Goal: Task Accomplishment & Management: Complete application form

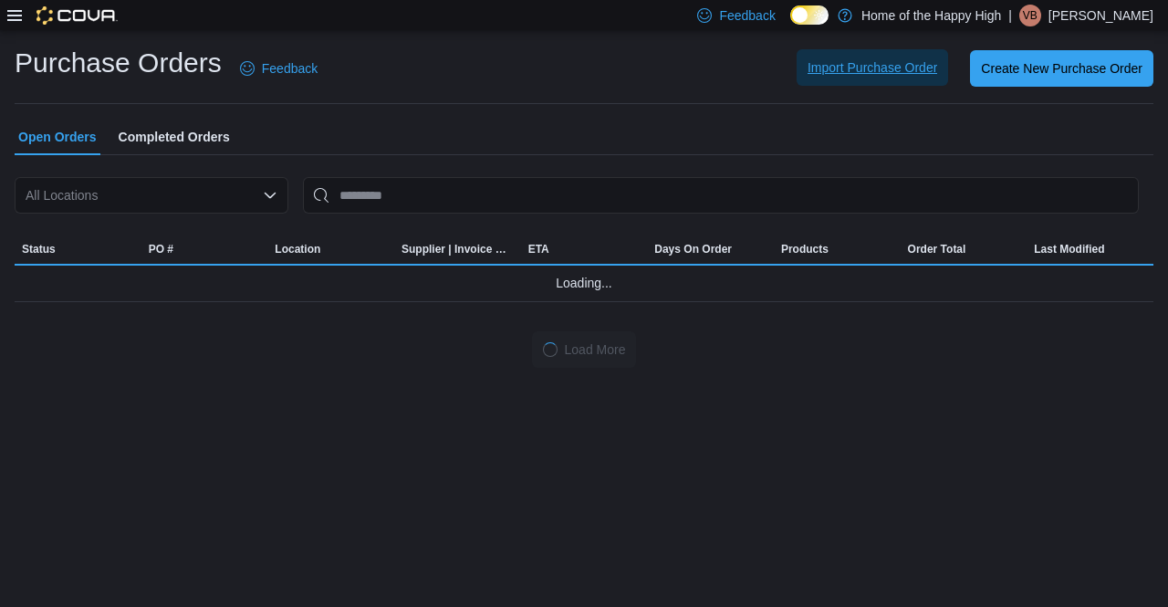
click at [892, 80] on span "Import Purchase Order" at bounding box center [872, 67] width 130 height 36
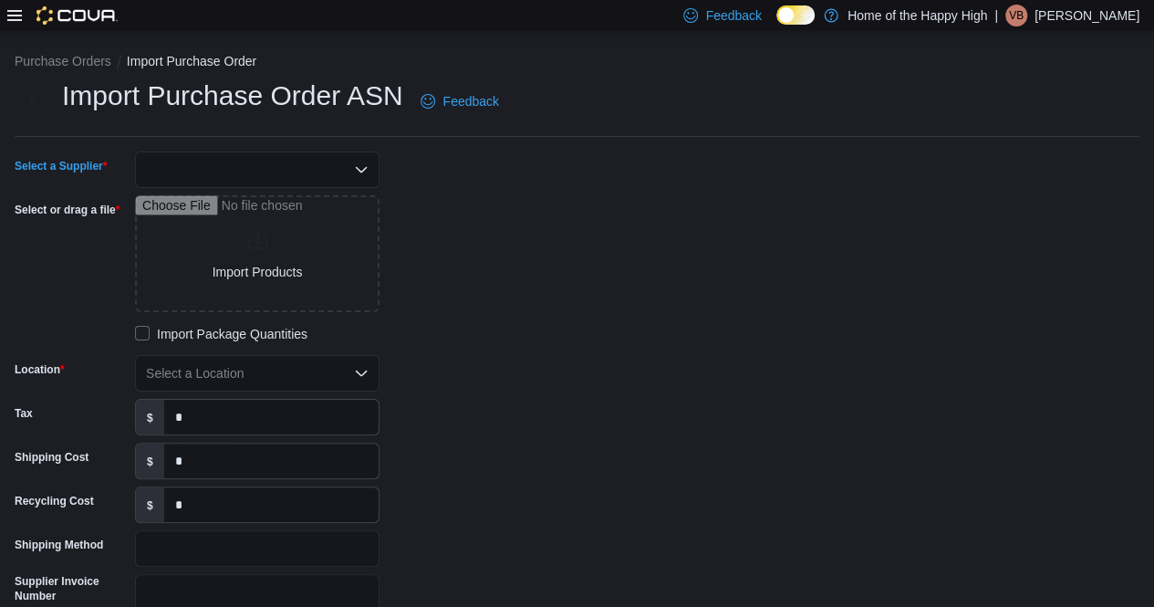
click at [232, 165] on div at bounding box center [257, 169] width 244 height 36
type input "*"
type input "****"
click at [296, 199] on span "MBLL" at bounding box center [268, 201] width 201 height 18
click at [182, 334] on label "Import Package Quantities" at bounding box center [221, 334] width 172 height 22
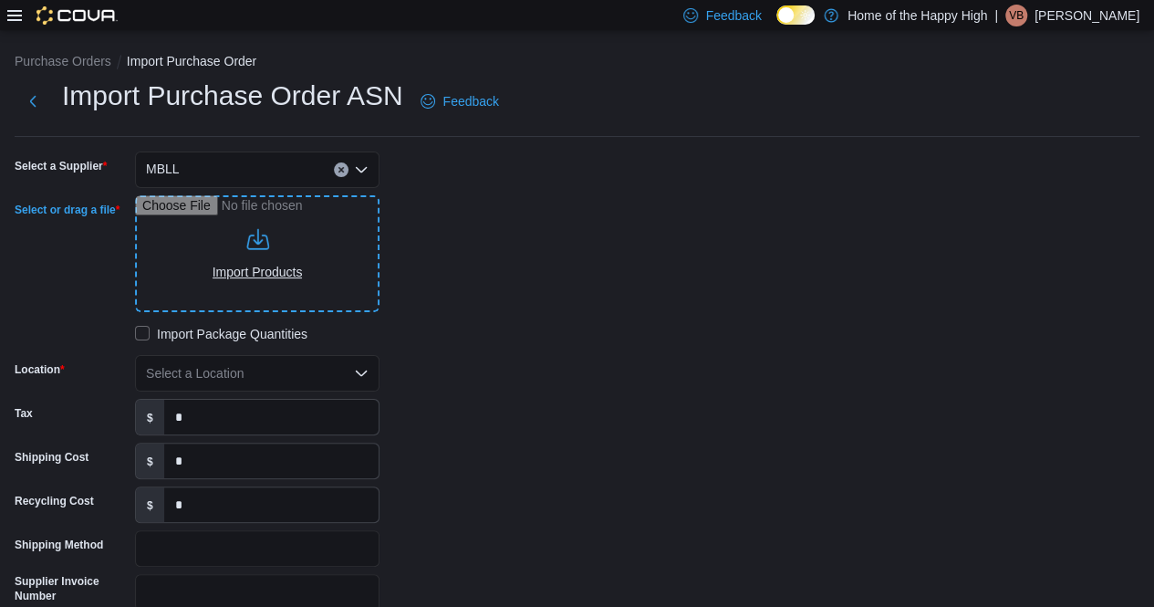
click at [275, 262] on input "Select or drag a file" at bounding box center [257, 253] width 244 height 117
type input "**********"
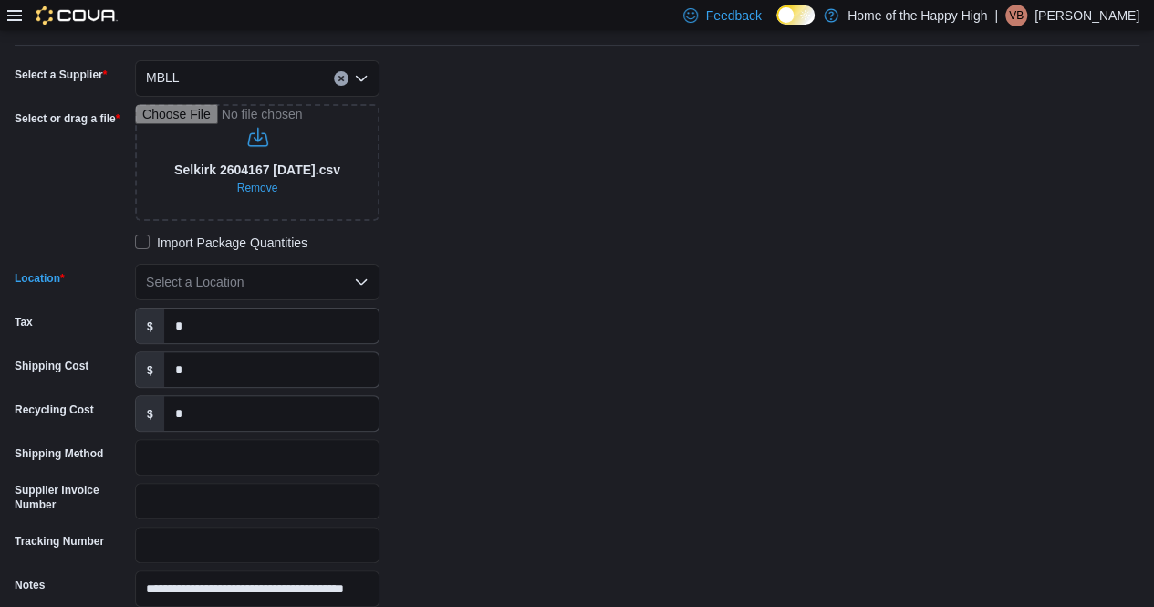
click at [248, 281] on div "Select a Location" at bounding box center [257, 282] width 244 height 36
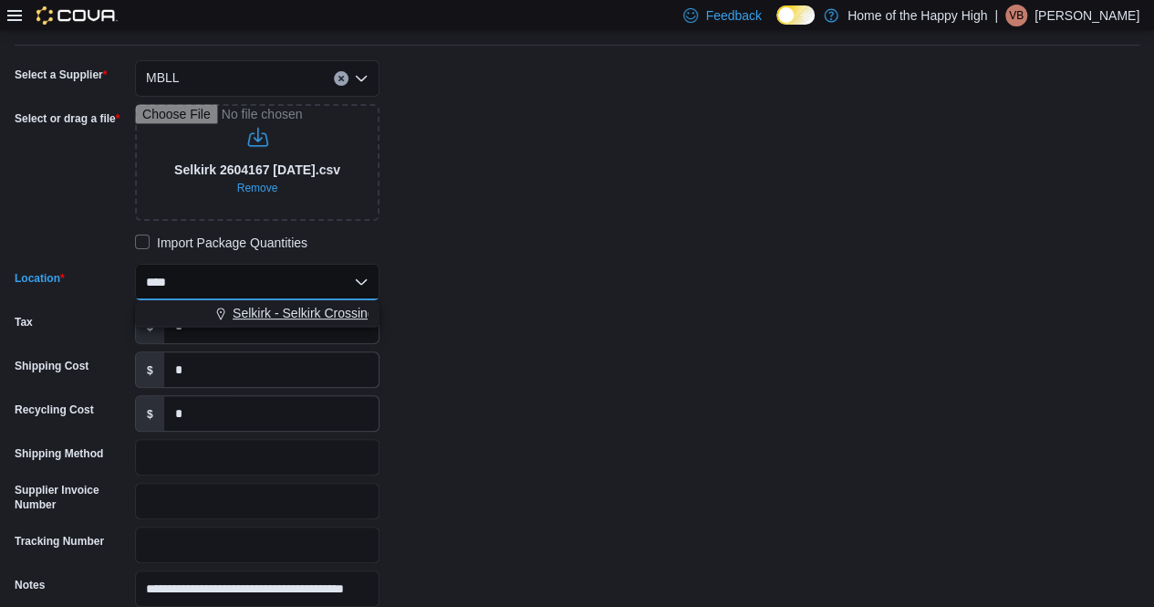
type input "****"
click at [280, 307] on span "Selkirk - Selkirk Crossing - Fire & Flower" at bounding box center [347, 313] width 229 height 18
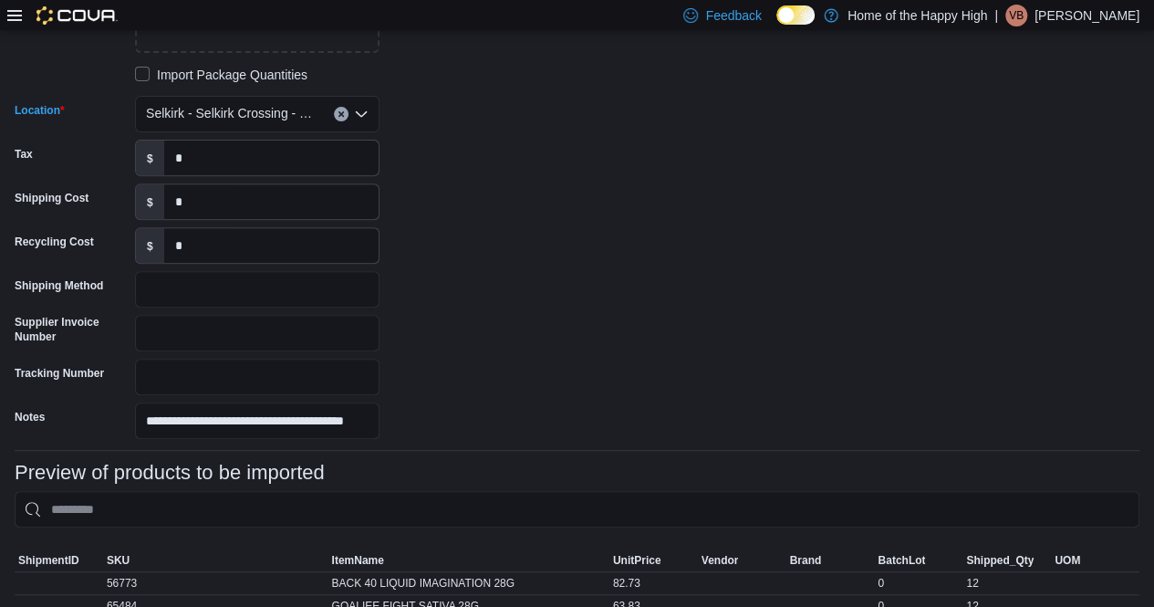
scroll to position [274, 0]
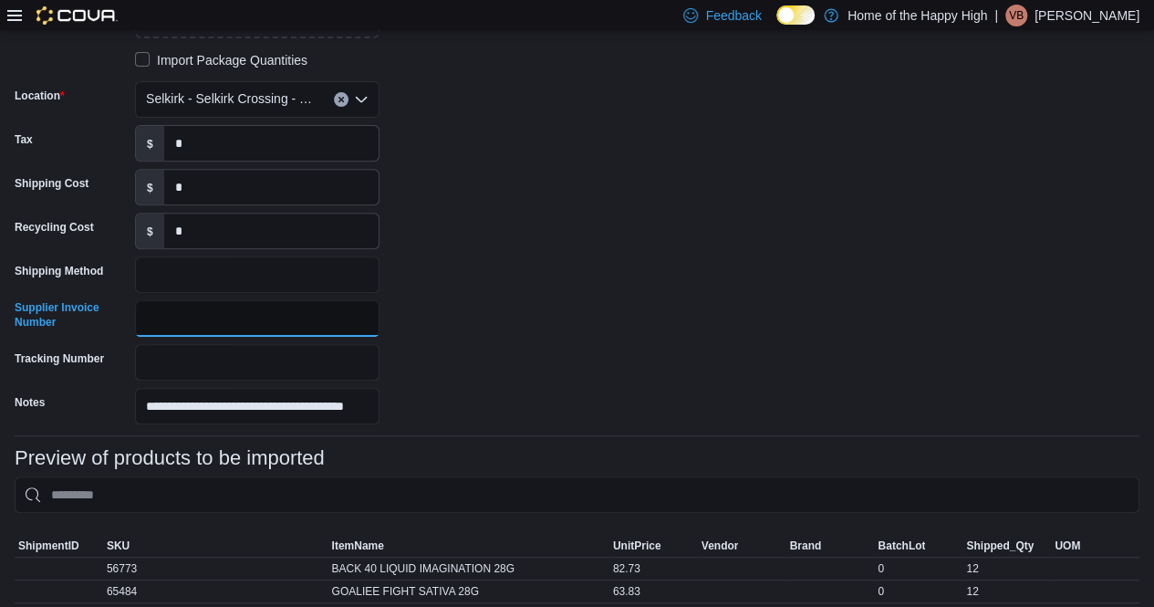
paste input "*******"
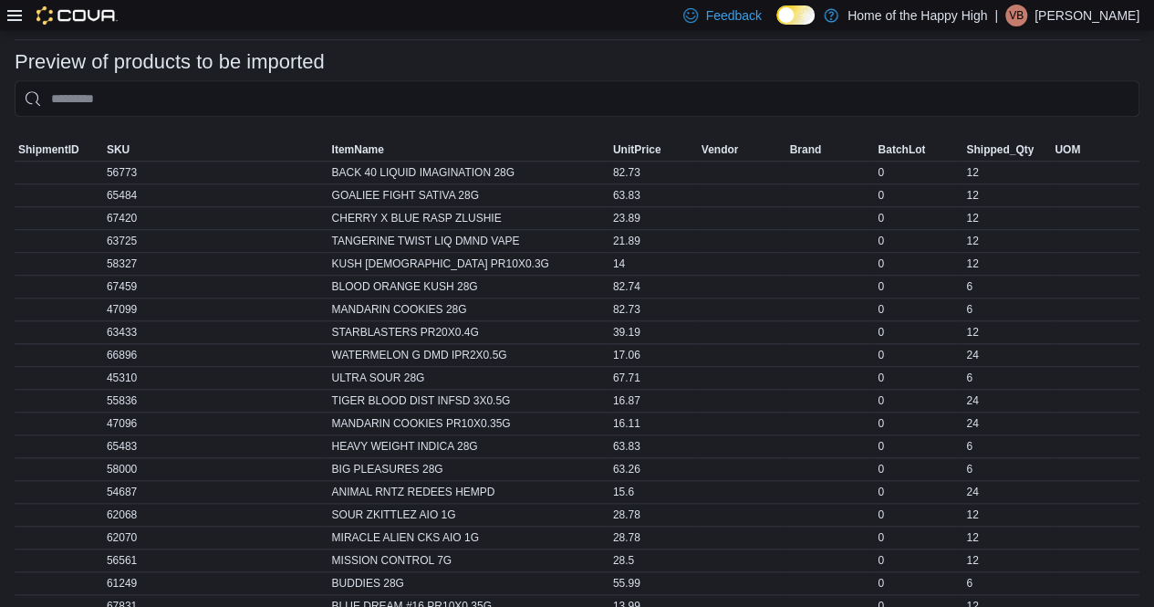
scroll to position [904, 0]
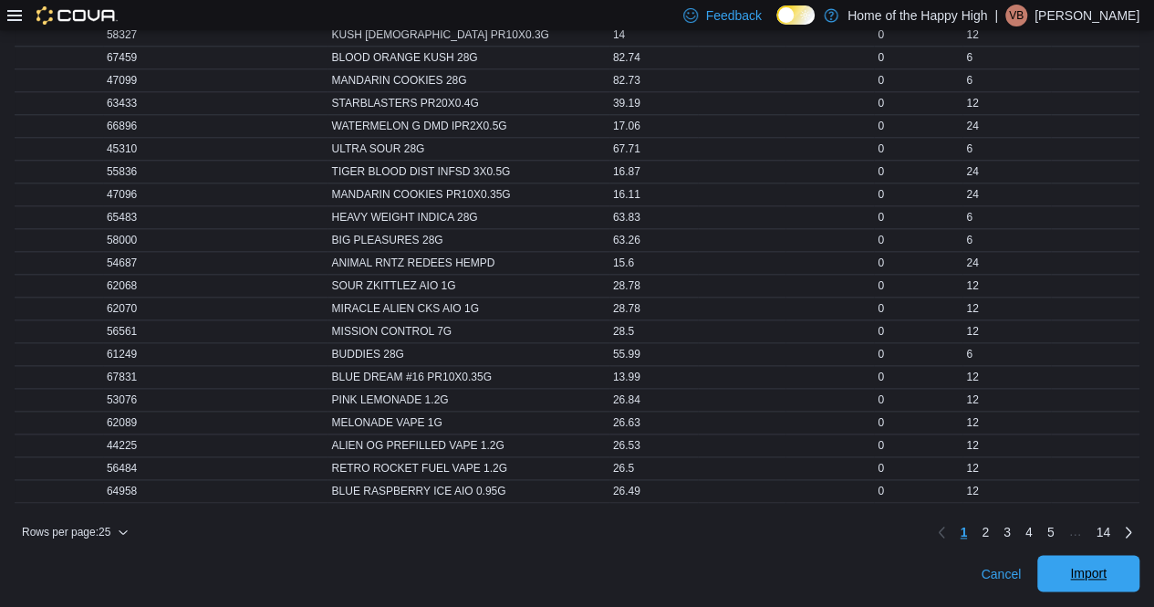
type input "*******"
click at [1101, 566] on span "Import" at bounding box center [1088, 573] width 36 height 18
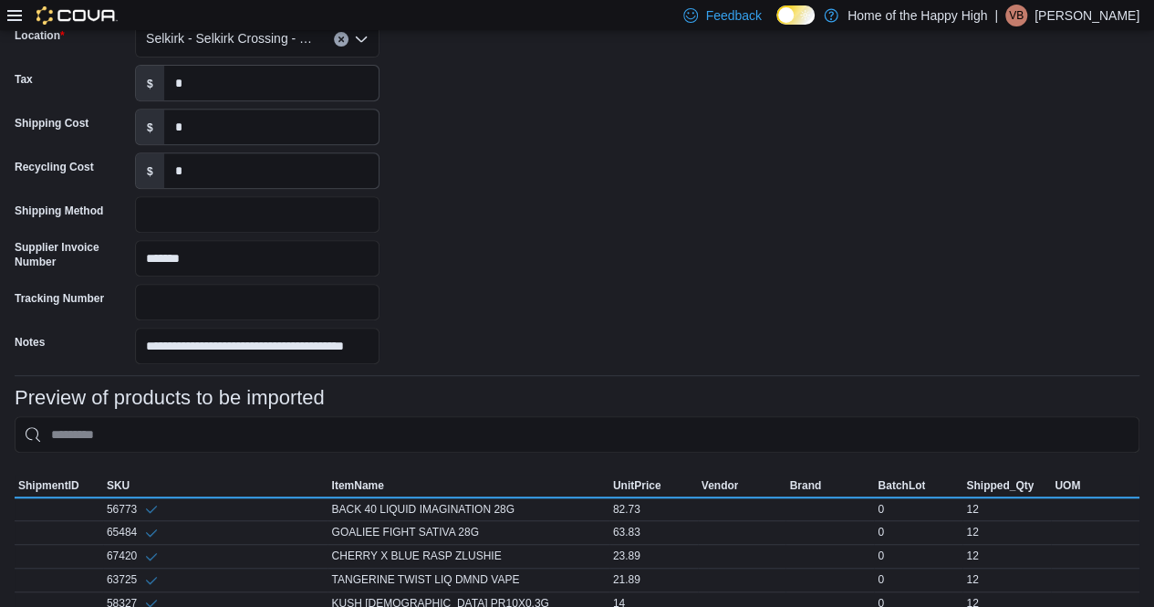
scroll to position [732, 0]
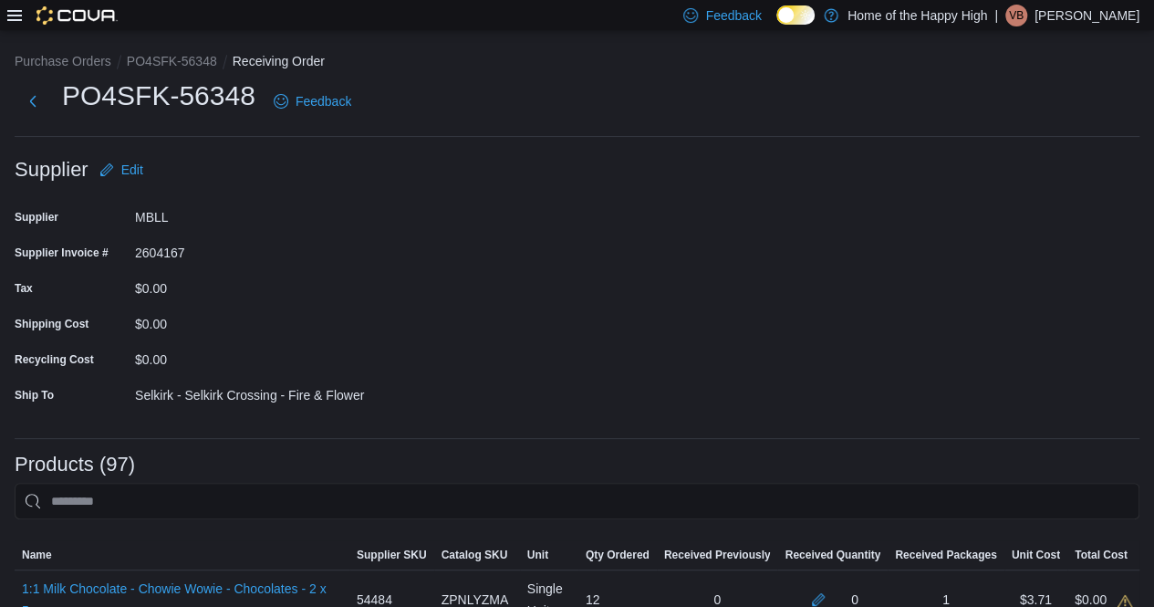
click at [549, 293] on form "Supplier Edit Supplier MBLL Supplier Invoice # 2604167 Tax $0.00 Shipping Cost …" at bounding box center [577, 287] width 1125 height 272
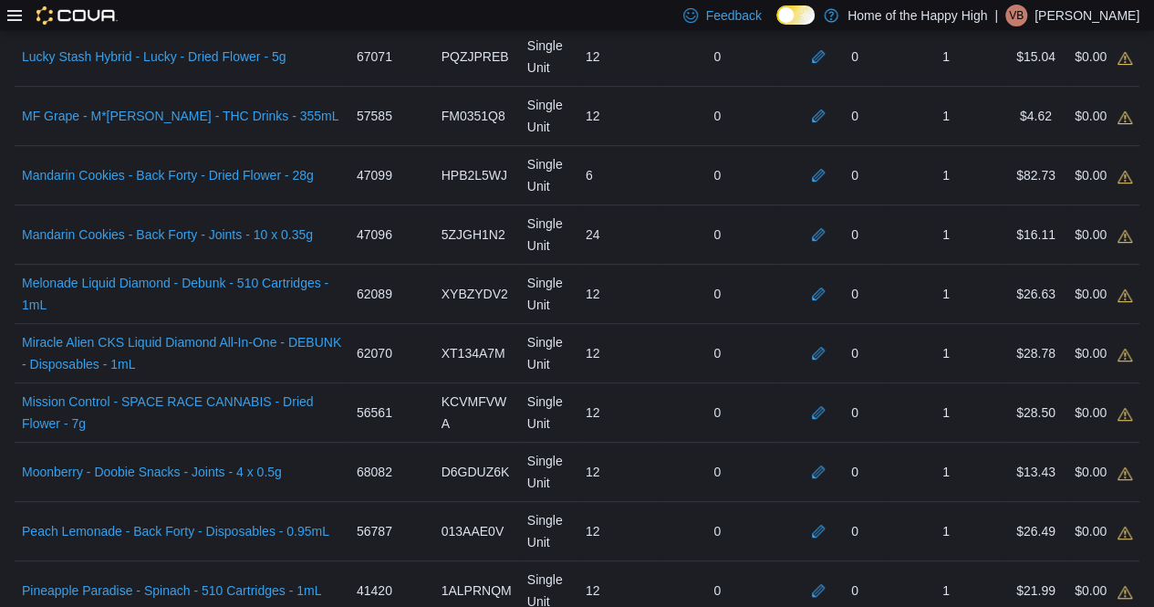
scroll to position [4131, 0]
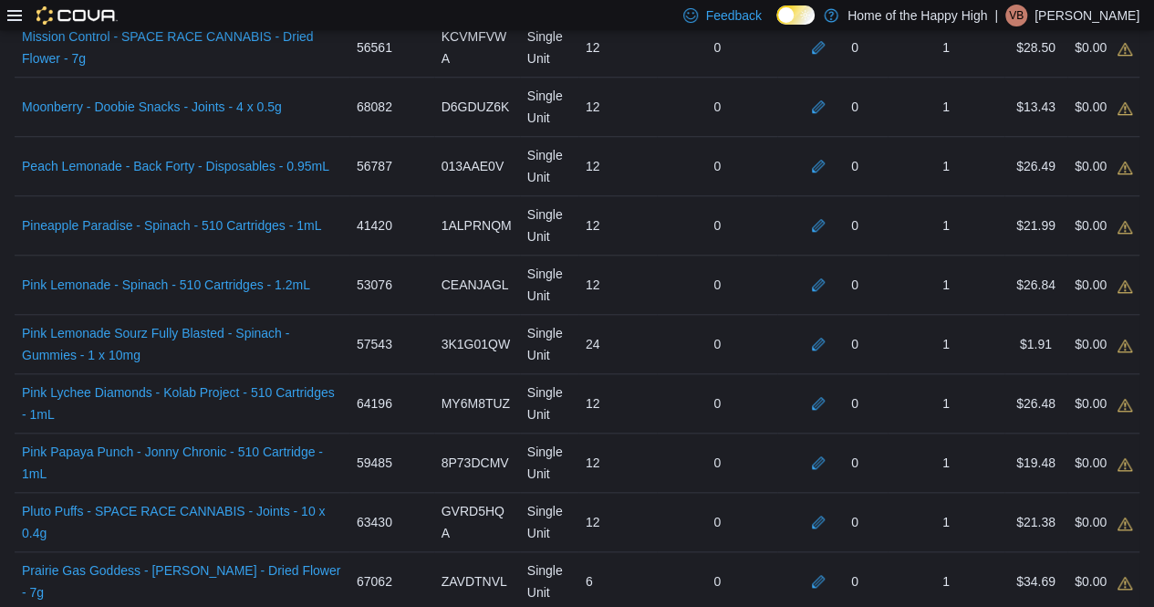
click at [415, 25] on div "Feedback Dark Mode Home of the Happy High | VB [PERSON_NAME]" at bounding box center [577, 15] width 1154 height 30
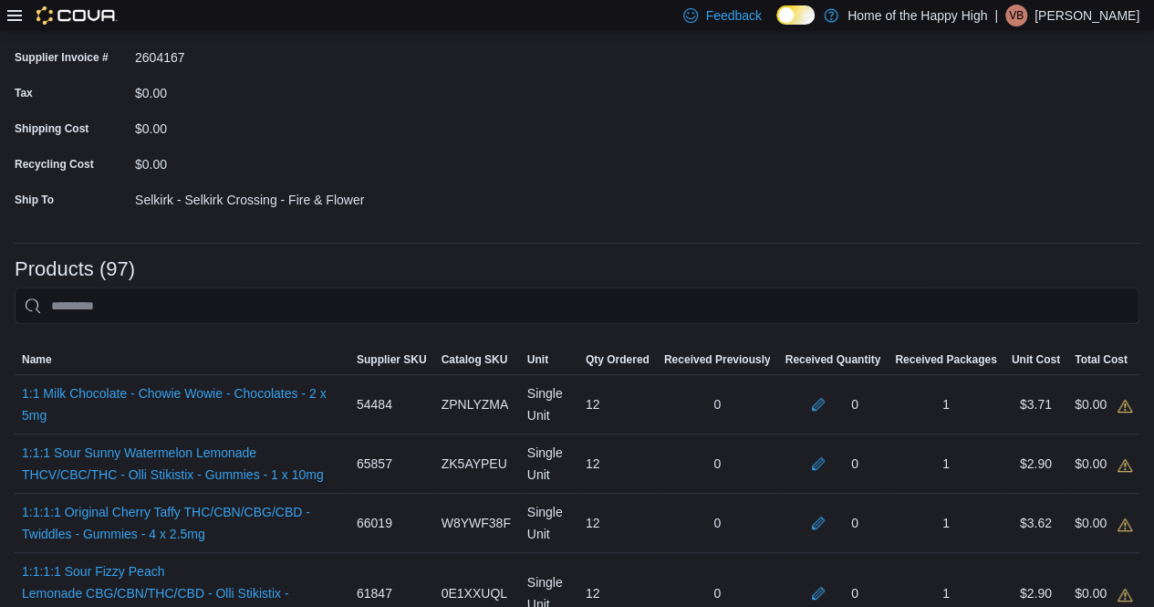
scroll to position [0, 0]
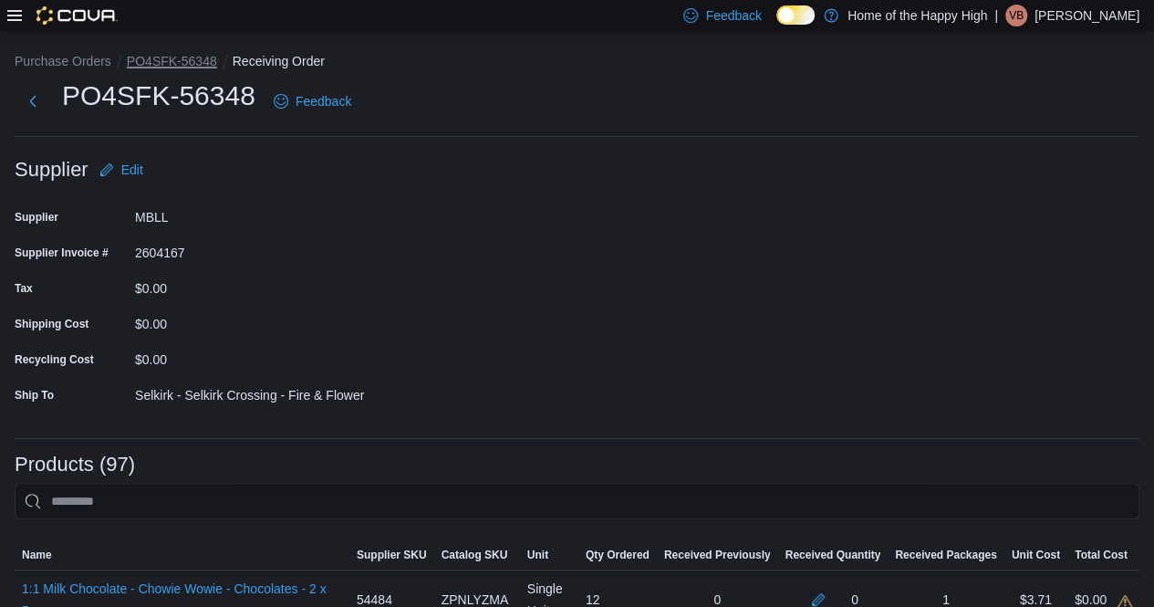
click at [195, 56] on button "PO4SFK-56348" at bounding box center [172, 61] width 90 height 15
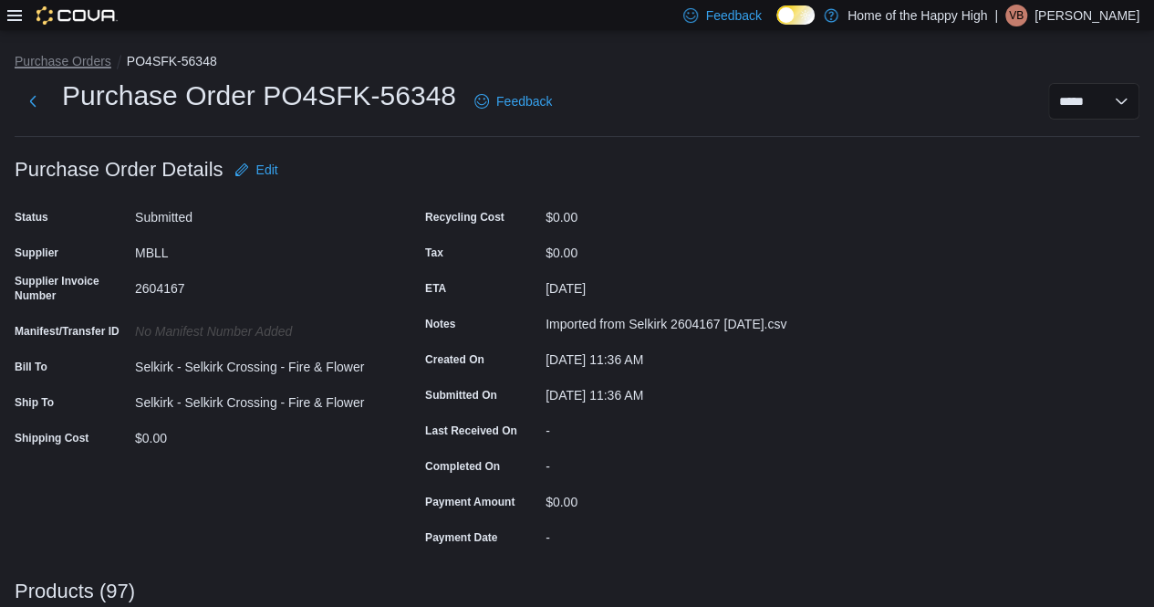
click at [93, 60] on button "Purchase Orders" at bounding box center [63, 61] width 97 height 15
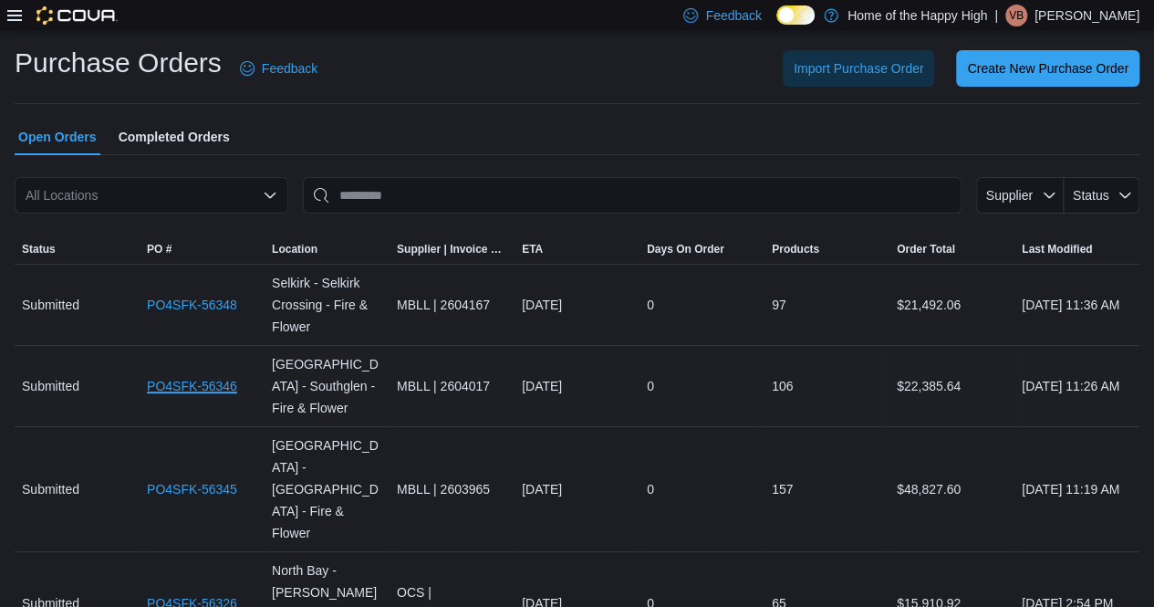
click at [208, 379] on link "PO4SFK-56346" at bounding box center [192, 386] width 90 height 22
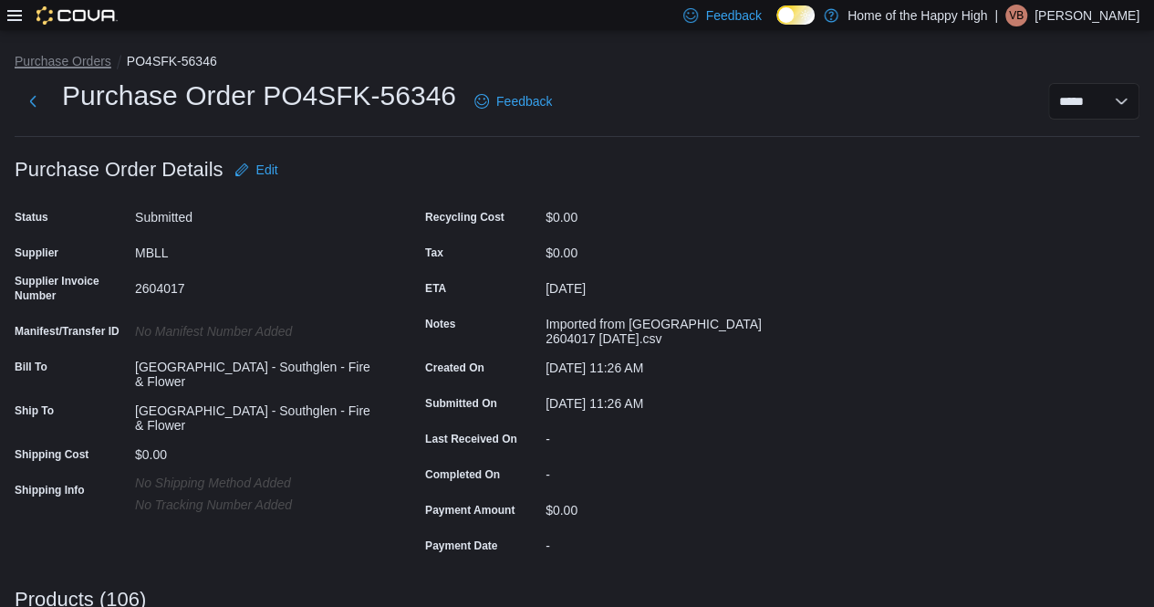
click at [93, 62] on button "Purchase Orders" at bounding box center [63, 61] width 97 height 15
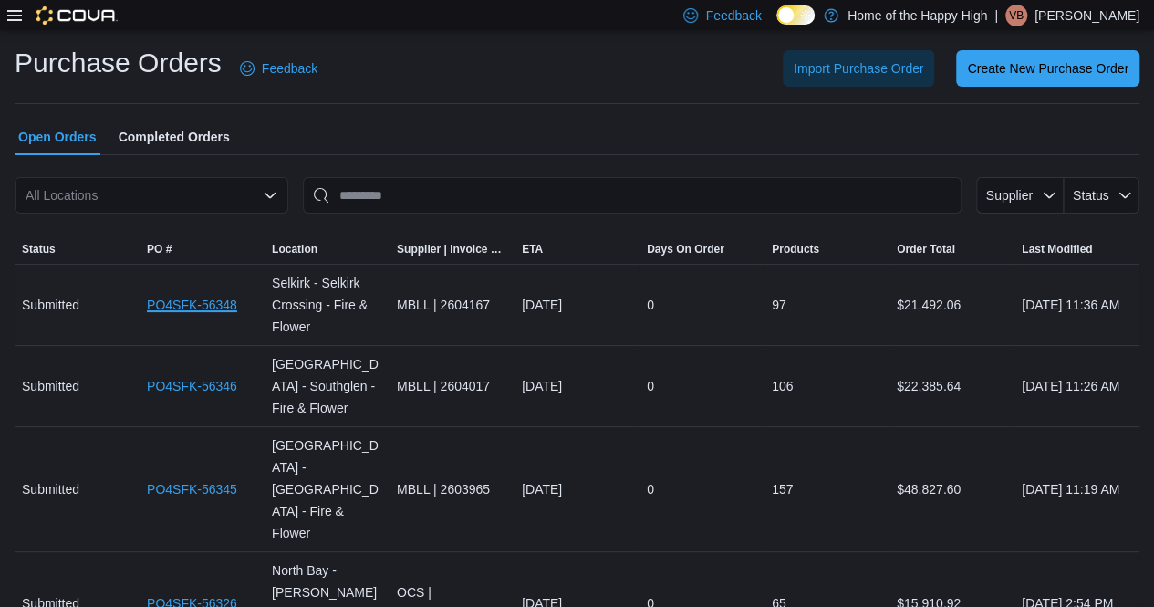
click at [192, 307] on link "PO4SFK-56348" at bounding box center [192, 305] width 90 height 22
